Goal: Transaction & Acquisition: Download file/media

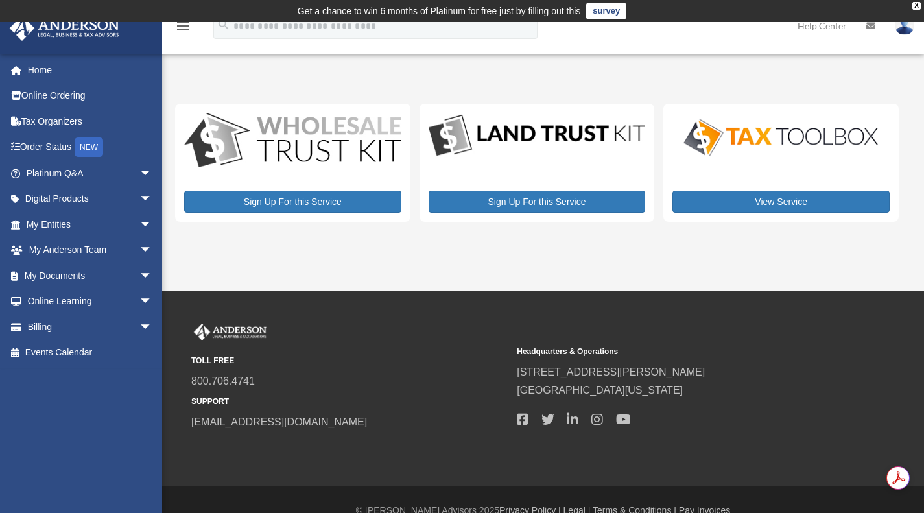
click at [66, 222] on link "My Entities arrow_drop_down" at bounding box center [90, 224] width 163 height 26
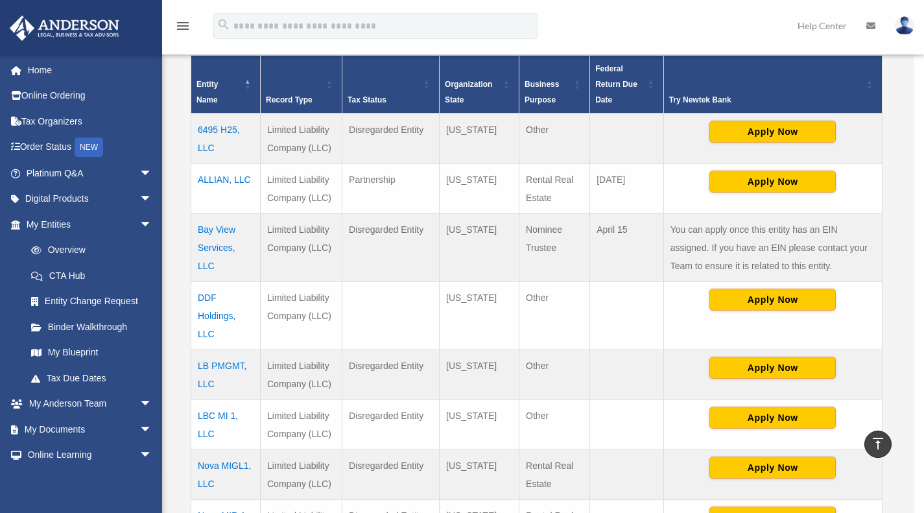
scroll to position [337, 0]
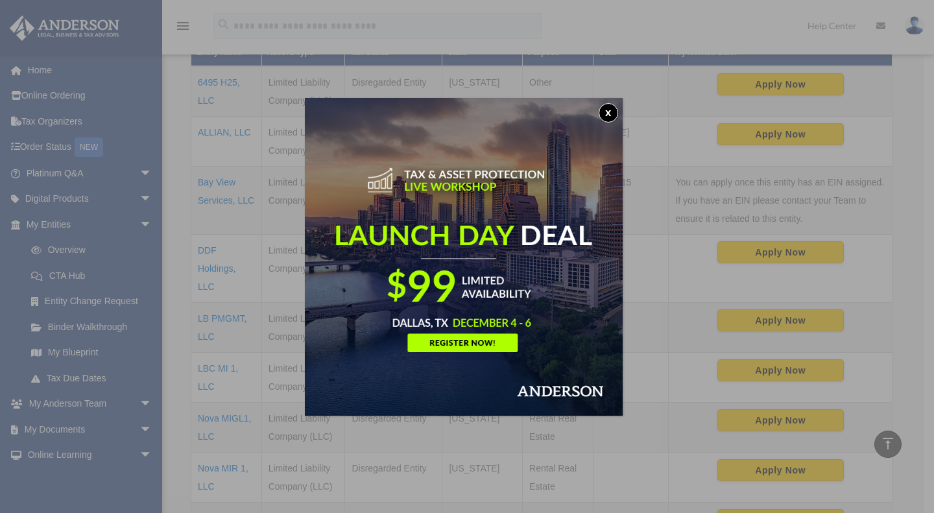
click at [614, 115] on button "x" at bounding box center [608, 112] width 19 height 19
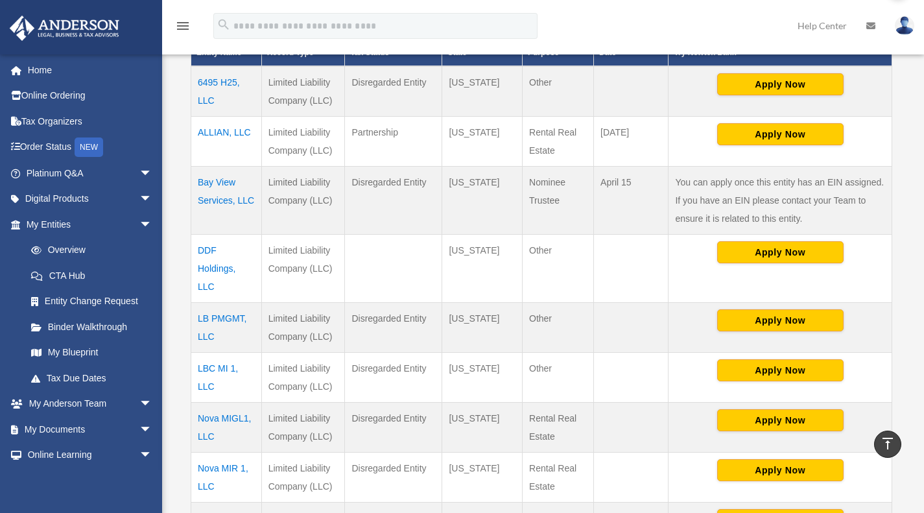
scroll to position [0, 0]
click at [207, 273] on td "DDF Holdings, LLC" at bounding box center [226, 269] width 71 height 68
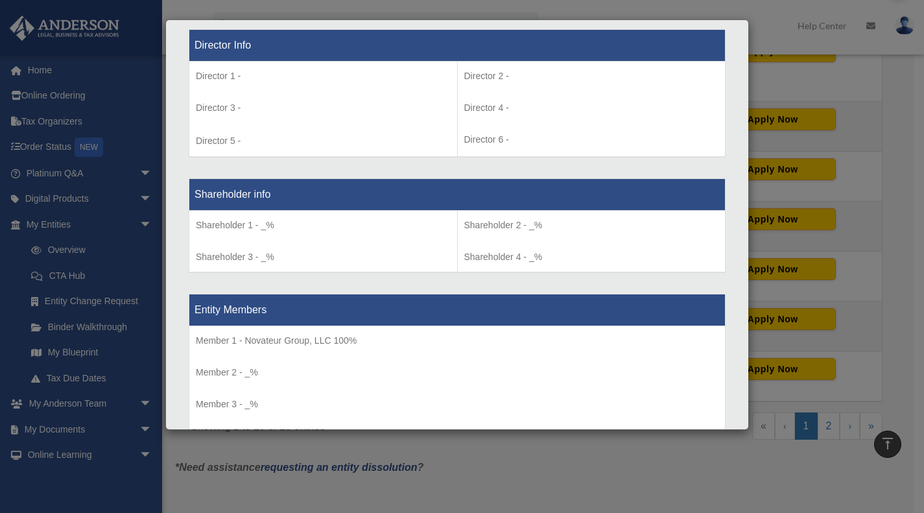
scroll to position [954, 0]
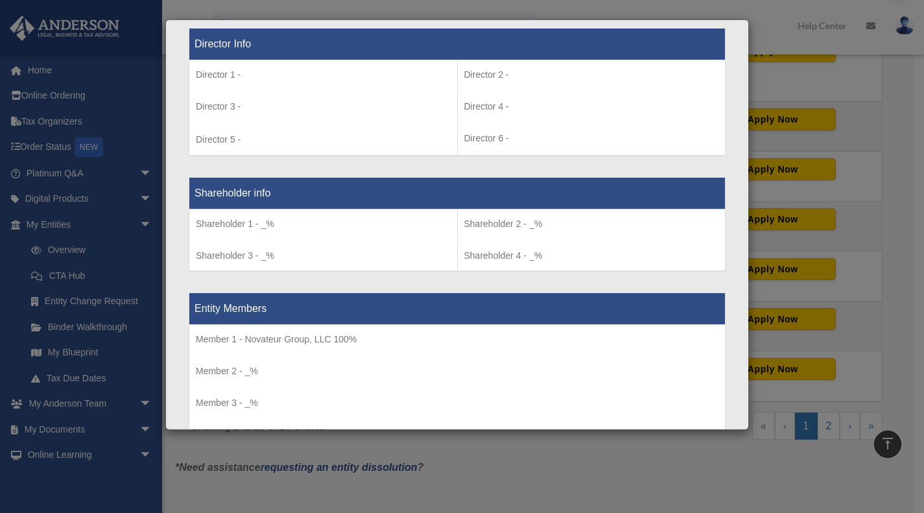
click at [5, 276] on div "Details × Articles Sent Organizational Date" at bounding box center [462, 256] width 924 height 513
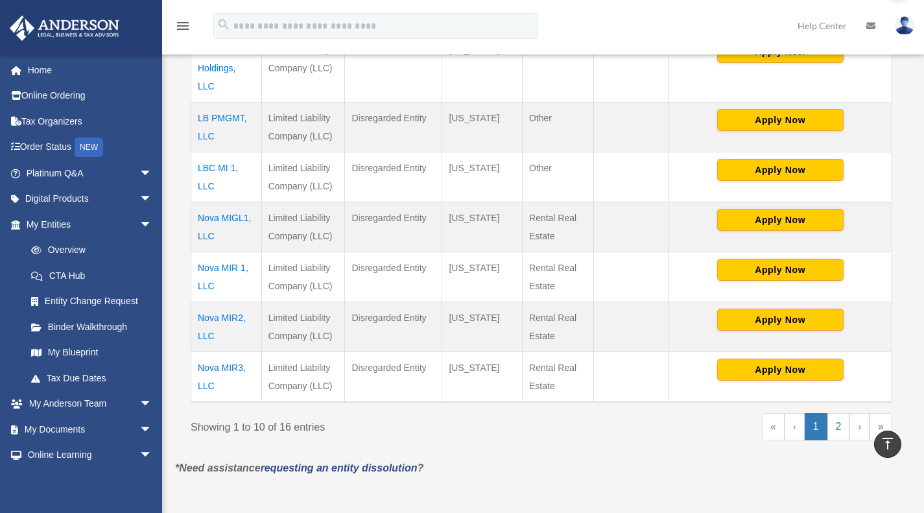
click at [64, 427] on link "My Documents arrow_drop_down" at bounding box center [90, 429] width 163 height 26
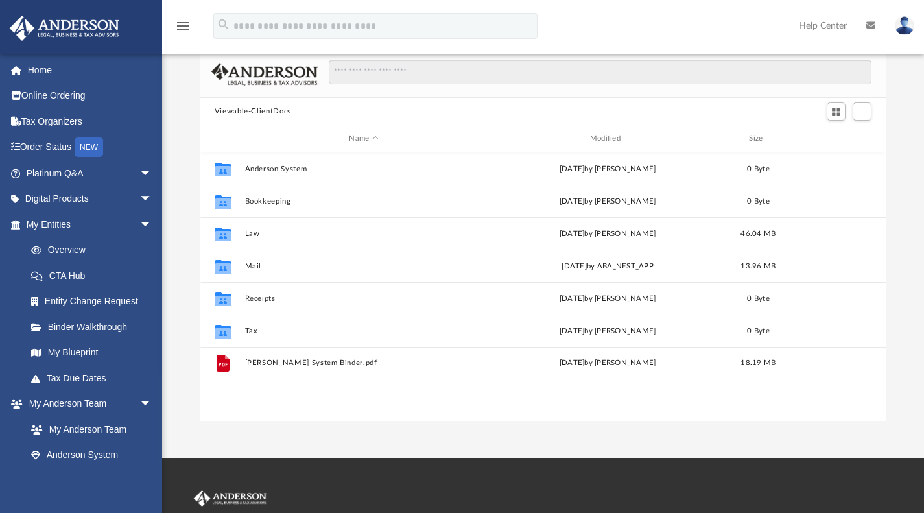
scroll to position [95, 0]
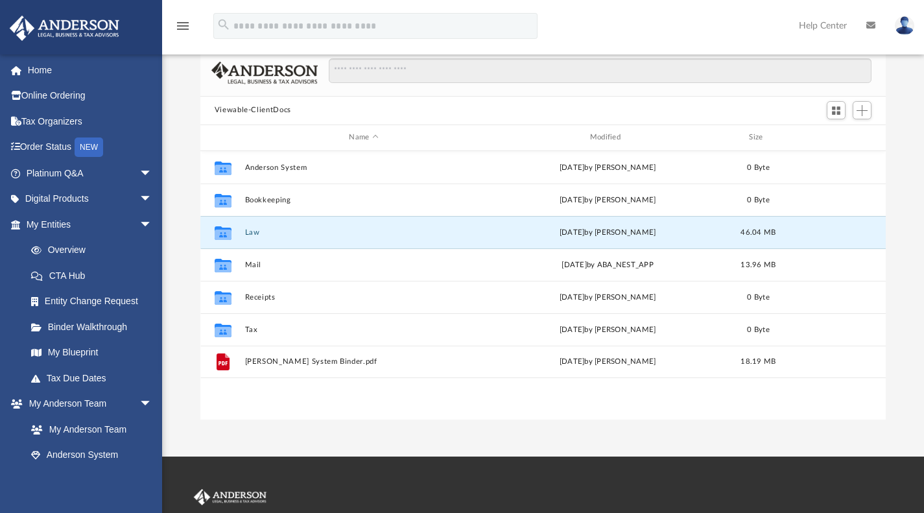
click at [253, 228] on button "Law" at bounding box center [364, 232] width 238 height 8
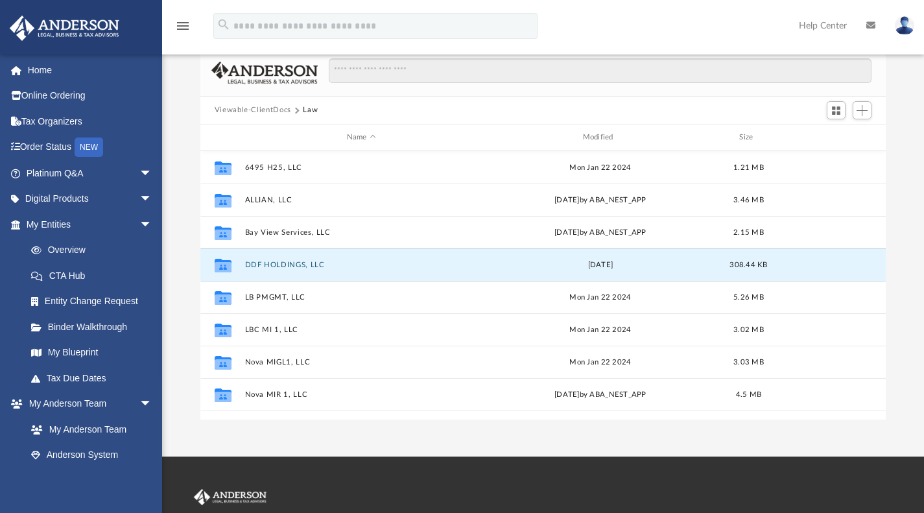
click at [258, 266] on button "DDF HOLDINGS, LLC" at bounding box center [362, 264] width 234 height 8
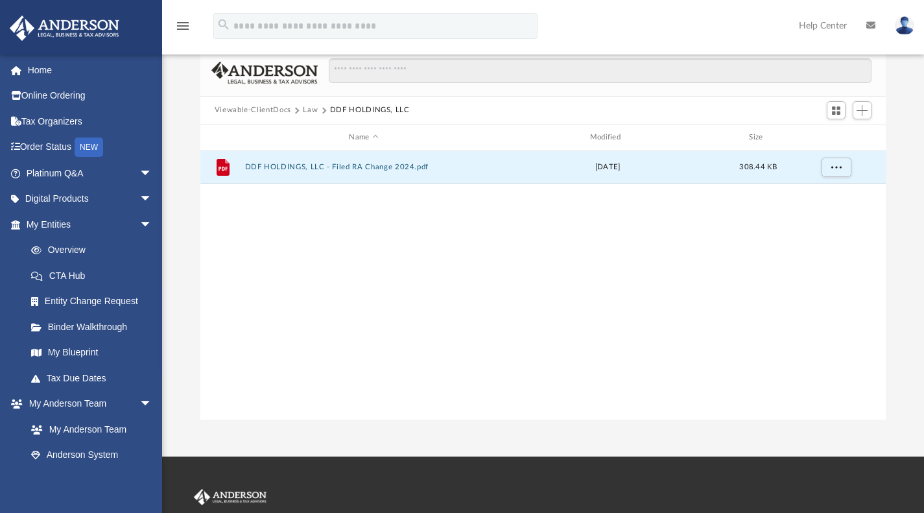
click at [288, 165] on button "DDF HOLDINGS, LLC - Filed RA Change 2024.pdf" at bounding box center [364, 167] width 238 height 8
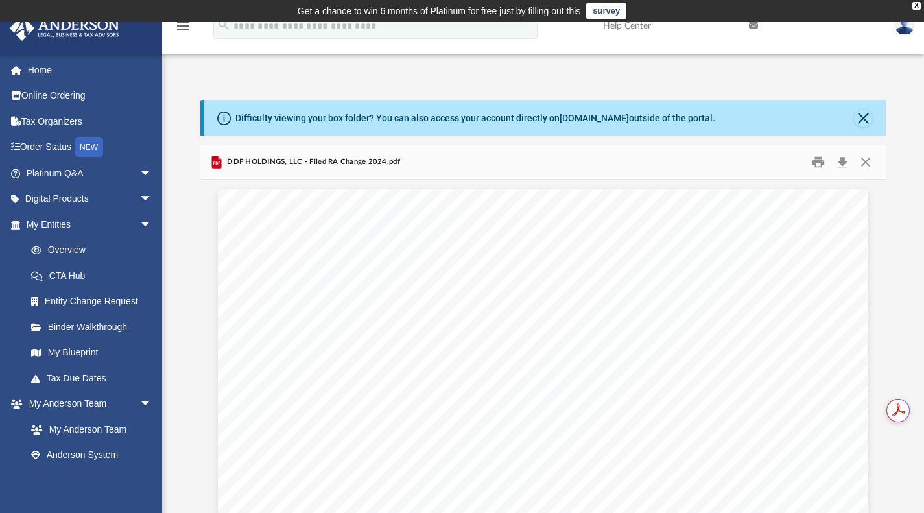
scroll to position [0, 0]
click at [866, 121] on button "Close" at bounding box center [863, 118] width 18 height 18
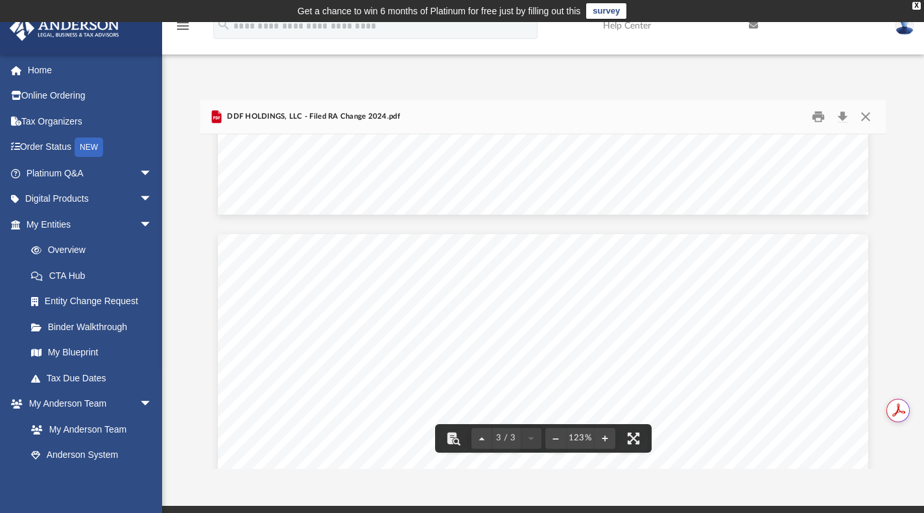
scroll to position [1611, 0]
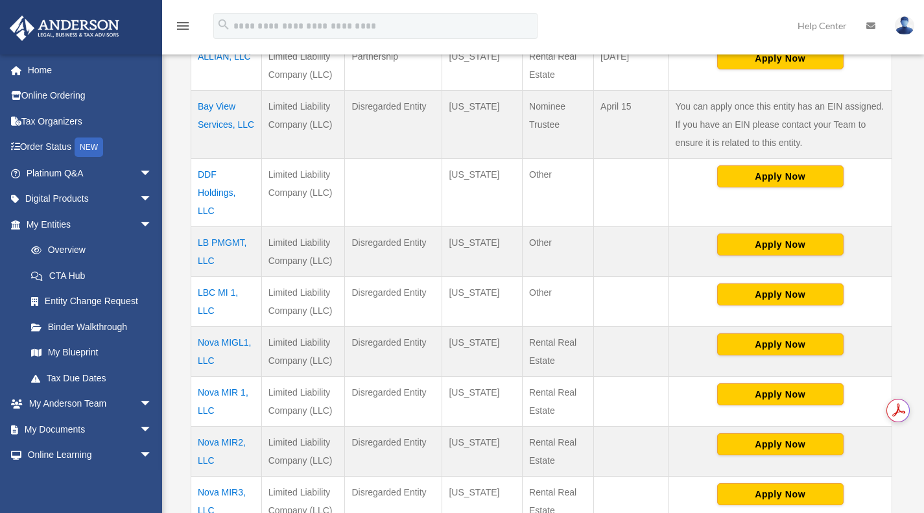
scroll to position [414, 0]
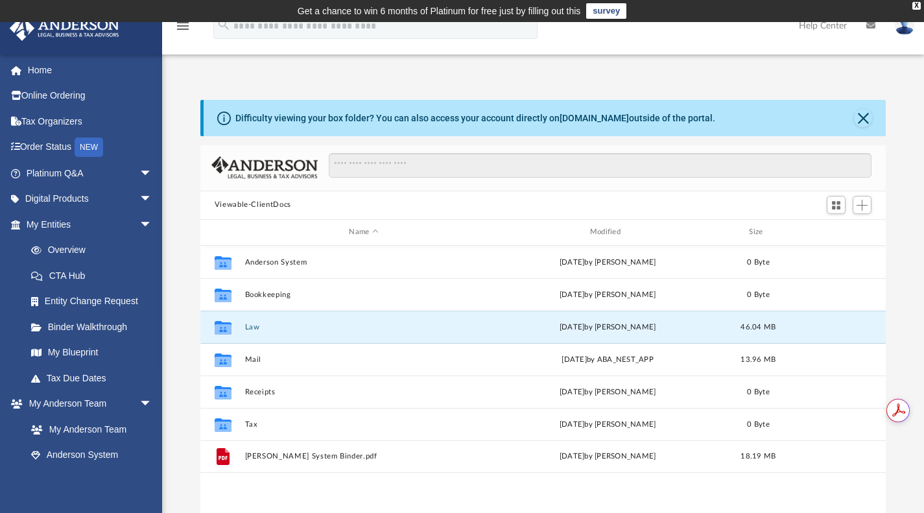
click at [254, 328] on button "Law" at bounding box center [364, 326] width 238 height 8
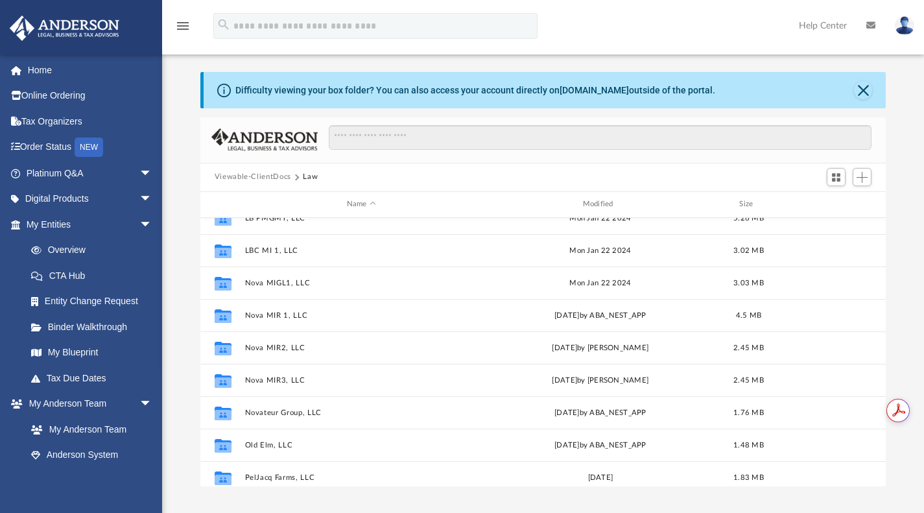
scroll to position [143, 0]
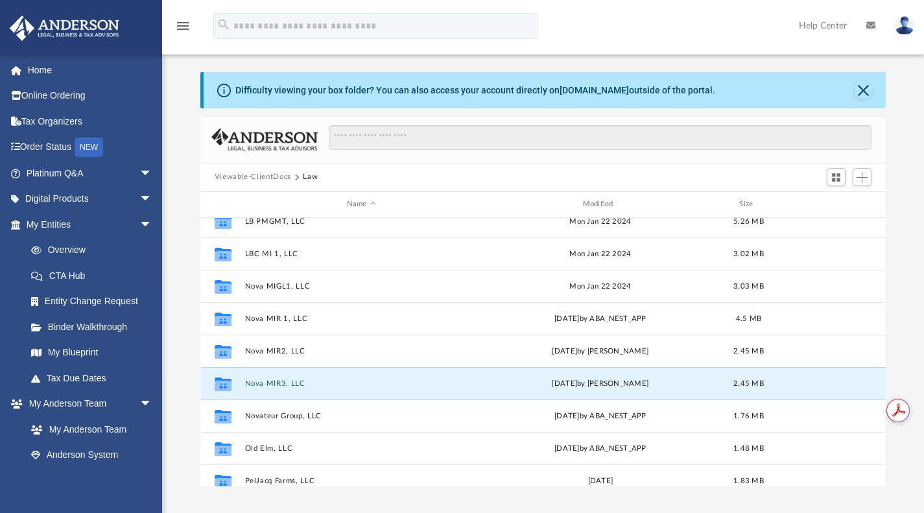
click at [259, 384] on button "Nova MIR3, LLC" at bounding box center [362, 383] width 234 height 8
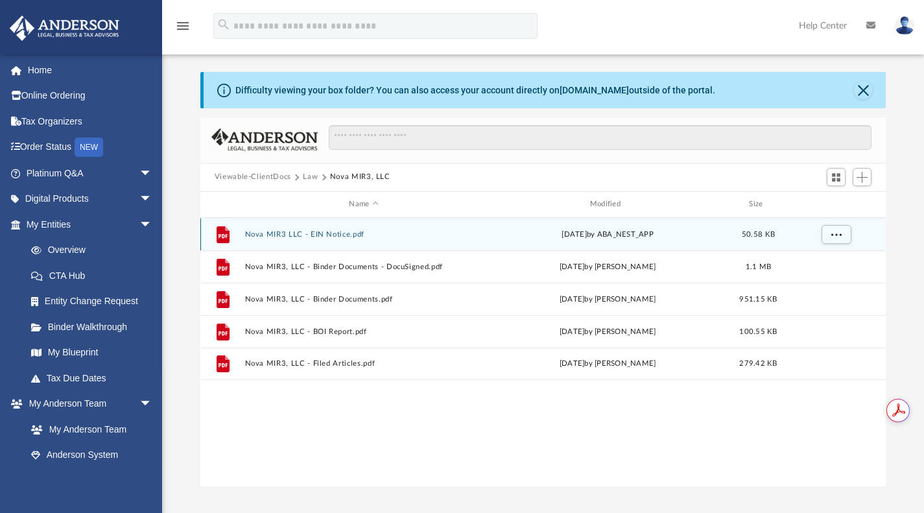
scroll to position [0, 0]
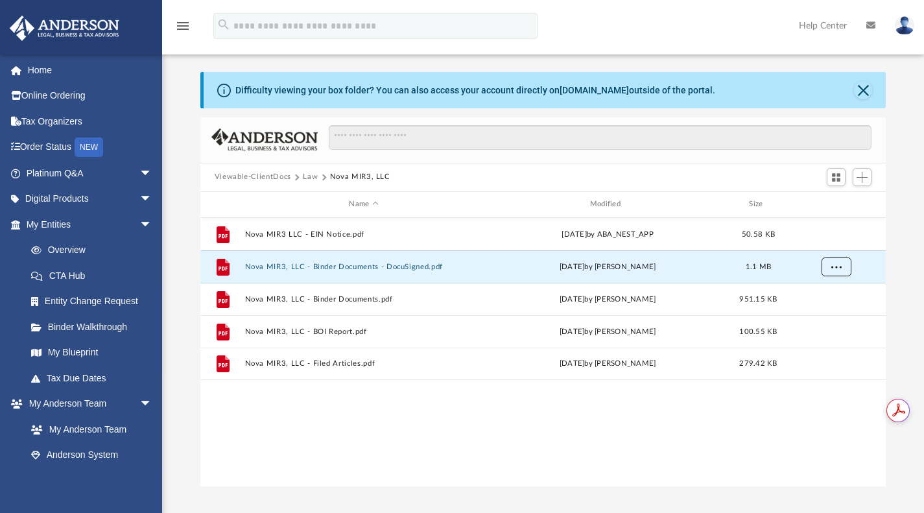
click at [837, 264] on span "More options" at bounding box center [836, 266] width 10 height 7
click at [822, 315] on li "Download" at bounding box center [825, 313] width 38 height 14
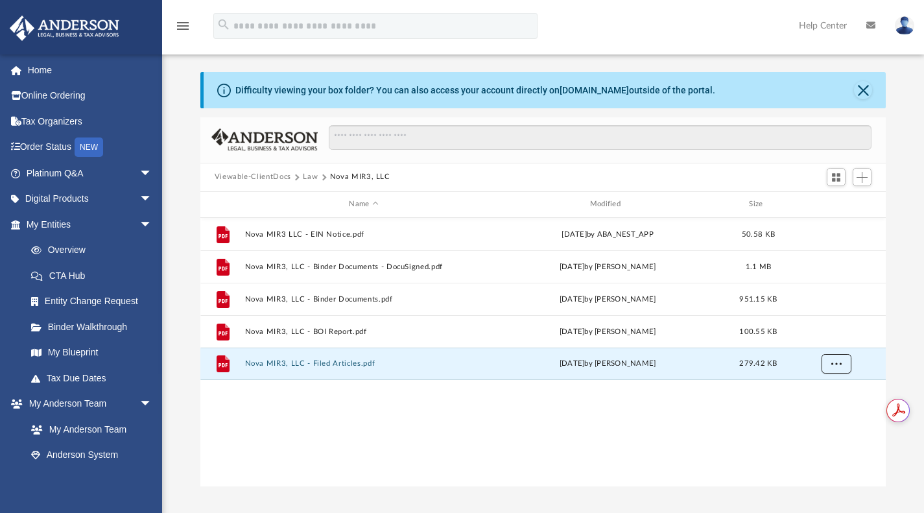
click at [839, 364] on span "More options" at bounding box center [836, 362] width 10 height 7
click at [824, 409] on li "Download" at bounding box center [825, 410] width 38 height 14
click at [905, 173] on div "Difficulty viewing your box folder? You can also access your account directly o…" at bounding box center [543, 279] width 762 height 414
click at [835, 233] on span "More options" at bounding box center [836, 233] width 10 height 7
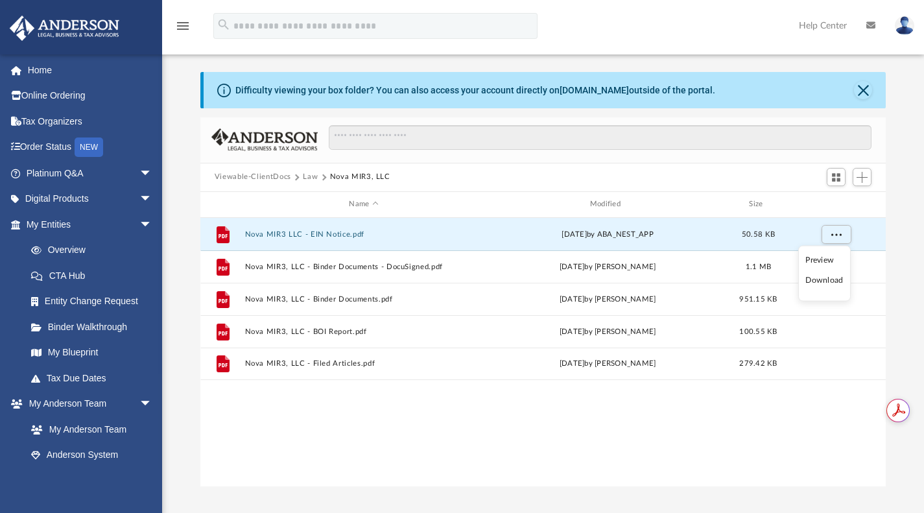
click at [826, 280] on li "Download" at bounding box center [825, 281] width 38 height 14
click at [908, 154] on div "Difficulty viewing your box folder? You can also access your account directly o…" at bounding box center [543, 279] width 762 height 414
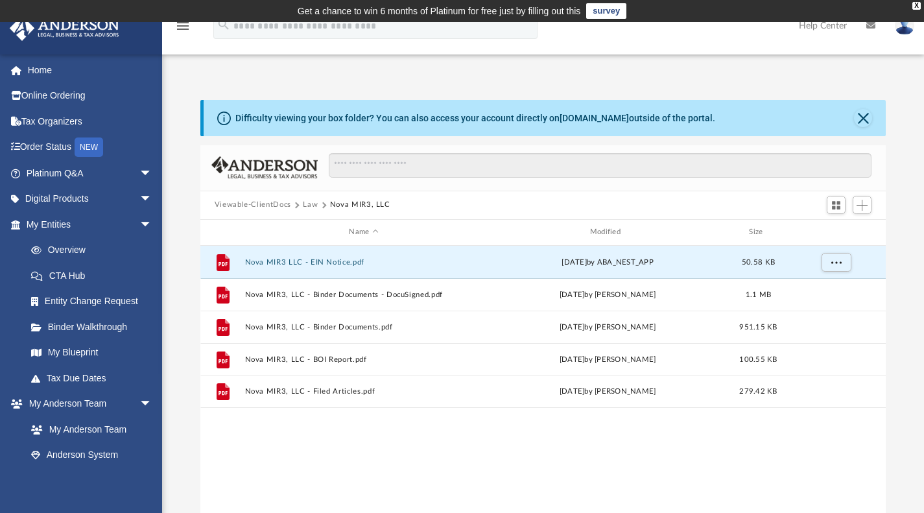
click at [313, 205] on button "Law" at bounding box center [310, 205] width 15 height 12
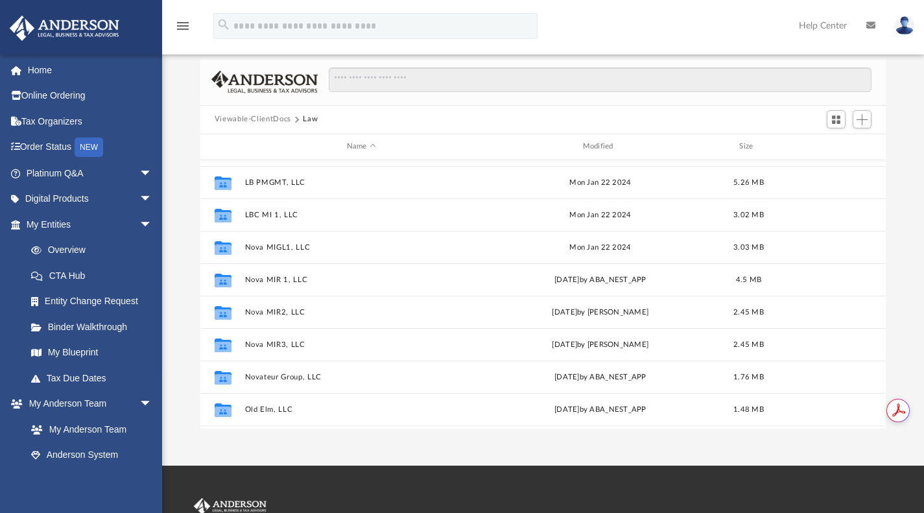
scroll to position [119, 0]
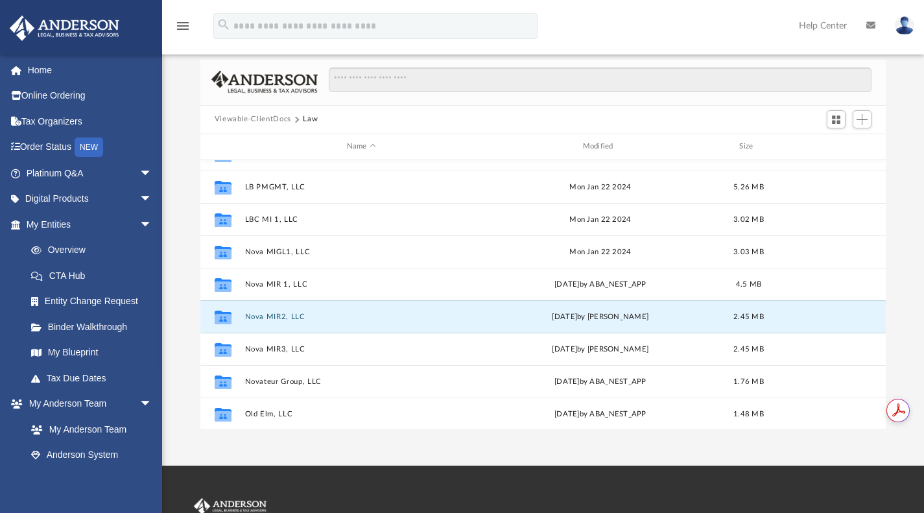
click at [265, 315] on button "Nova MIR2, LLC" at bounding box center [362, 316] width 234 height 8
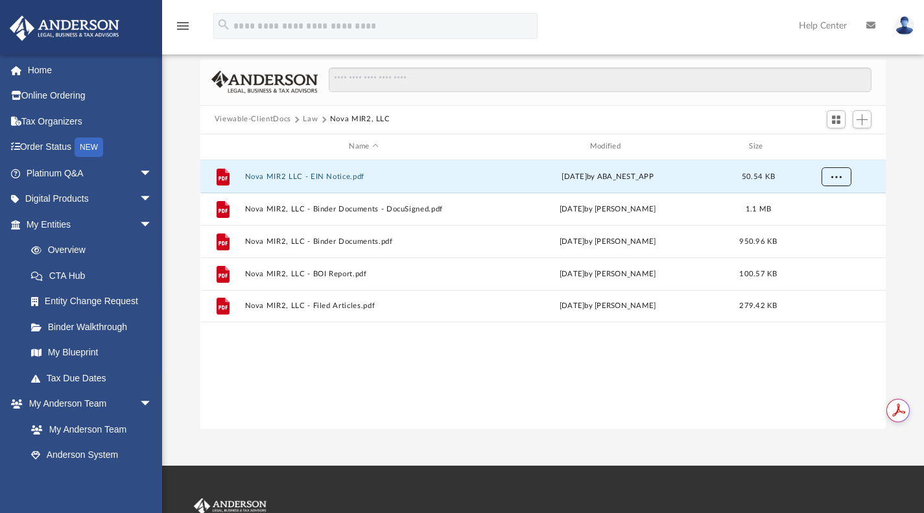
click at [834, 179] on button "More options" at bounding box center [836, 176] width 30 height 19
click at [825, 222] on li "Download" at bounding box center [825, 223] width 38 height 14
click at [905, 243] on div "Difficulty viewing your box folder? You can also access your account directly o…" at bounding box center [543, 221] width 762 height 414
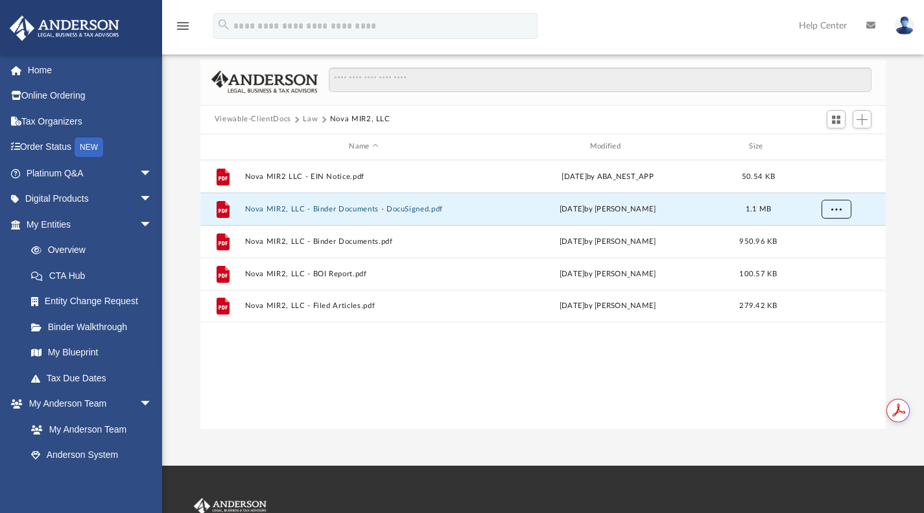
click at [840, 208] on span "More options" at bounding box center [836, 208] width 10 height 7
click at [824, 255] on li "Download" at bounding box center [825, 255] width 38 height 14
click at [918, 225] on div "Difficulty viewing your box folder? You can also access your account directly o…" at bounding box center [543, 221] width 762 height 414
click at [840, 308] on span "More options" at bounding box center [836, 305] width 10 height 7
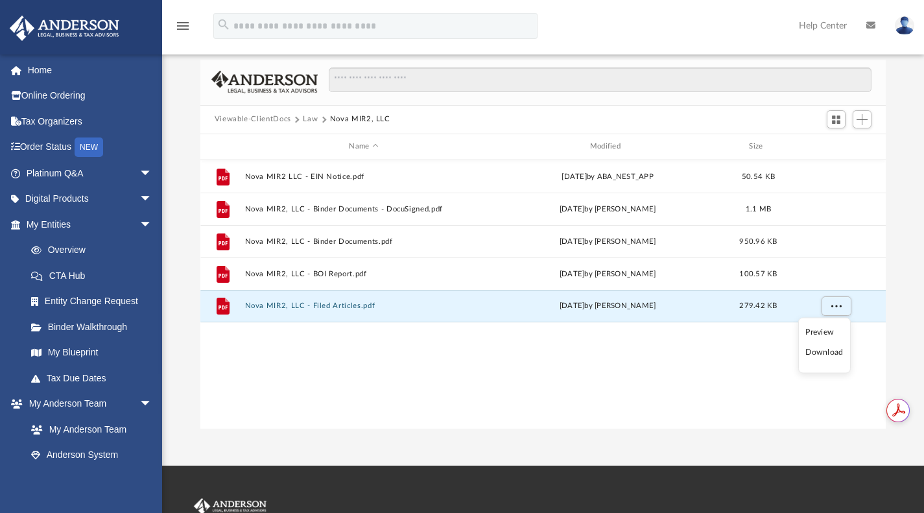
click at [830, 354] on li "Download" at bounding box center [825, 353] width 38 height 14
click at [907, 213] on div "Difficulty viewing your box folder? You can also access your account directly o…" at bounding box center [543, 221] width 762 height 414
click at [309, 117] on button "Law" at bounding box center [310, 120] width 15 height 12
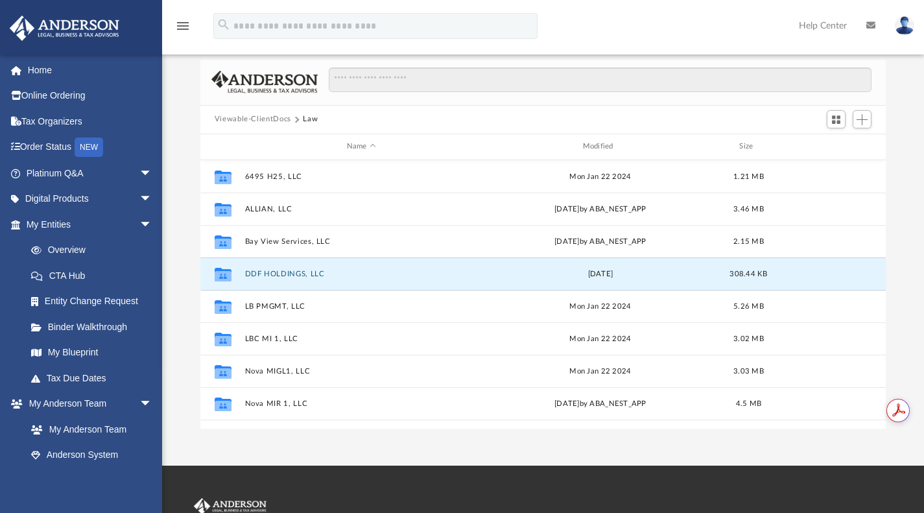
click at [269, 271] on button "DDF HOLDINGS, LLC" at bounding box center [362, 273] width 234 height 8
